Goal: Transaction & Acquisition: Purchase product/service

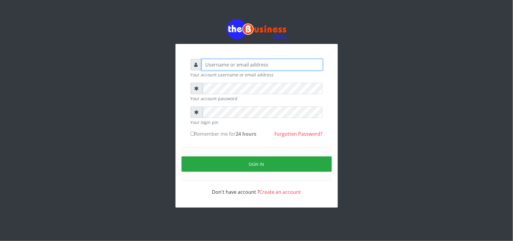
type input "uwa"
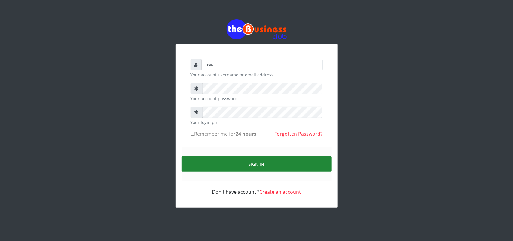
click at [253, 161] on button "Sign in" at bounding box center [256, 163] width 150 height 15
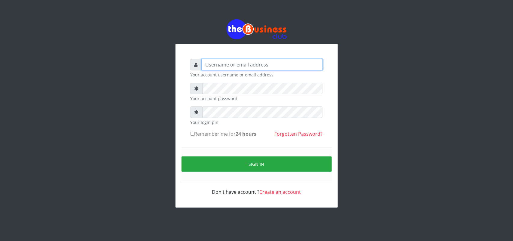
type input "uwa"
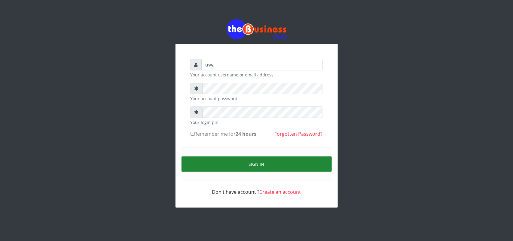
click at [250, 164] on button "Sign in" at bounding box center [256, 163] width 150 height 15
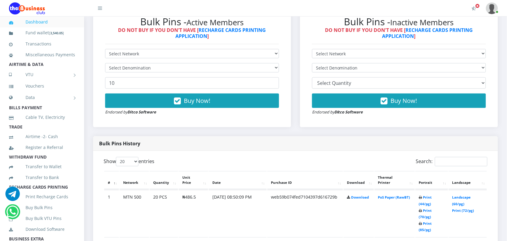
scroll to position [210, 0]
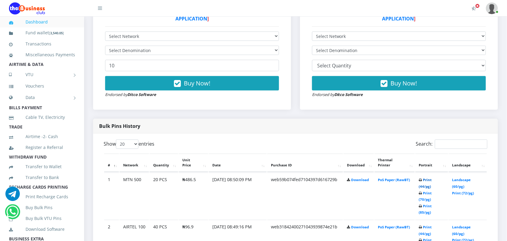
click at [421, 179] on link "Print (44/pg)" at bounding box center [425, 183] width 13 height 11
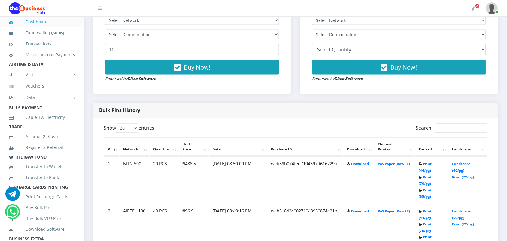
scroll to position [241, 0]
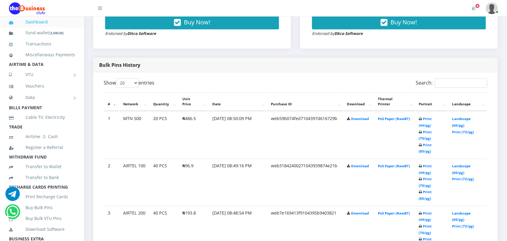
scroll to position [286, 0]
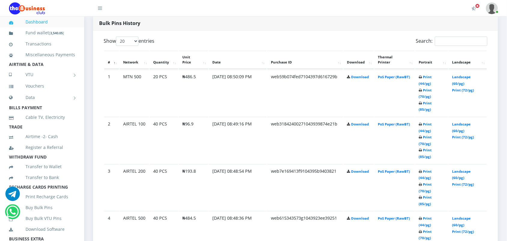
scroll to position [316, 0]
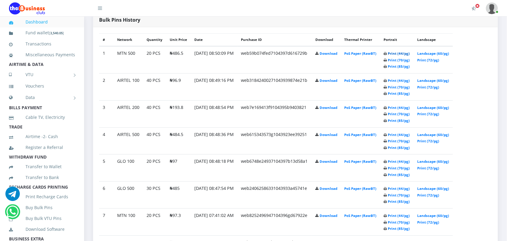
scroll to position [291, 0]
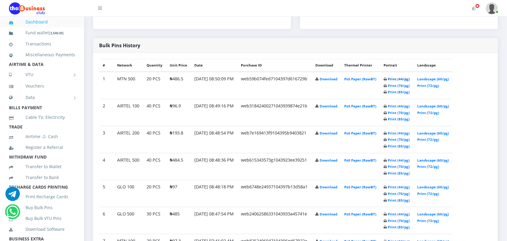
click at [402, 79] on link "Print (44/pg)" at bounding box center [399, 79] width 22 height 5
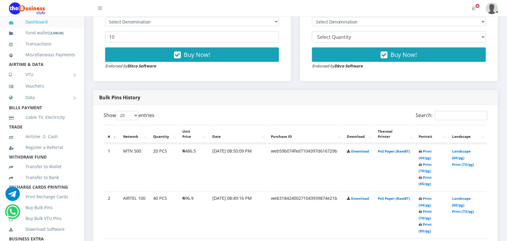
scroll to position [215, 0]
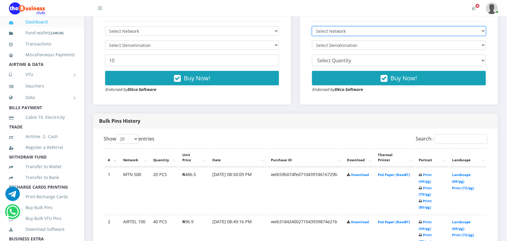
click at [390, 32] on select "Select Network MTN Globacom 9Mobile Airtel" at bounding box center [399, 30] width 174 height 9
click at [312, 26] on select "Select Network MTN Globacom 9Mobile Airtel" at bounding box center [399, 30] width 174 height 9
click at [369, 31] on select "Select Network MTN Globacom 9Mobile Airtel" at bounding box center [399, 30] width 174 height 9
select select "MTN"
click at [312, 26] on select "Select Network MTN Globacom 9Mobile Airtel" at bounding box center [399, 30] width 174 height 9
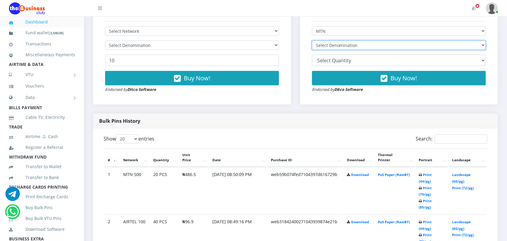
click at [357, 46] on select "Select Denomination MTN NGN100 - ₦97.30 MTN NGN200 - ₦194.60 MTN NGN400 - ₦389.…" at bounding box center [399, 45] width 174 height 9
select select "97.3-100"
click at [312, 41] on select "Select Denomination MTN NGN100 - ₦97.30 MTN NGN200 - ₦194.60 MTN NGN400 - ₦389.…" at bounding box center [399, 45] width 174 height 9
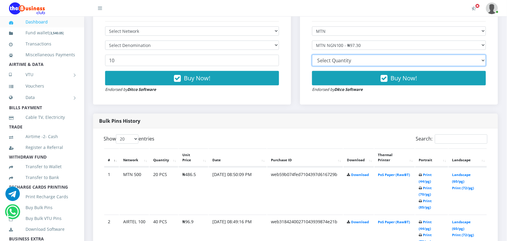
click at [355, 62] on select "10 20 30 40 44 (Online Printing, Portrait) 60 (Online Printing, Landscape) 70 (…" at bounding box center [399, 60] width 174 height 11
select select "30"
click at [312, 55] on select "10 20 30 40 44 (Online Printing, Portrait) 60 (Online Printing, Landscape) 70 (…" at bounding box center [399, 60] width 174 height 11
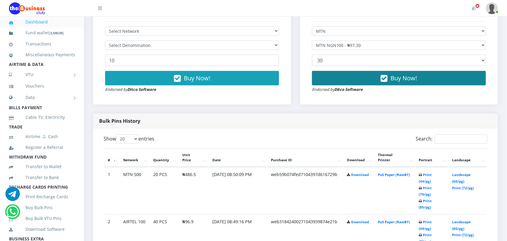
click at [381, 77] on icon "button" at bounding box center [384, 78] width 7 height 6
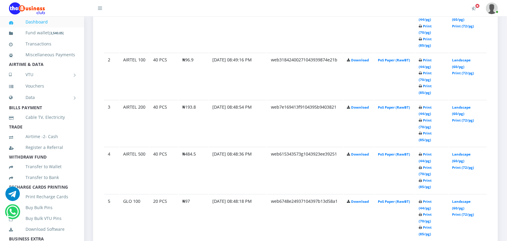
scroll to position [396, 0]
